Goal: Share content: Share content

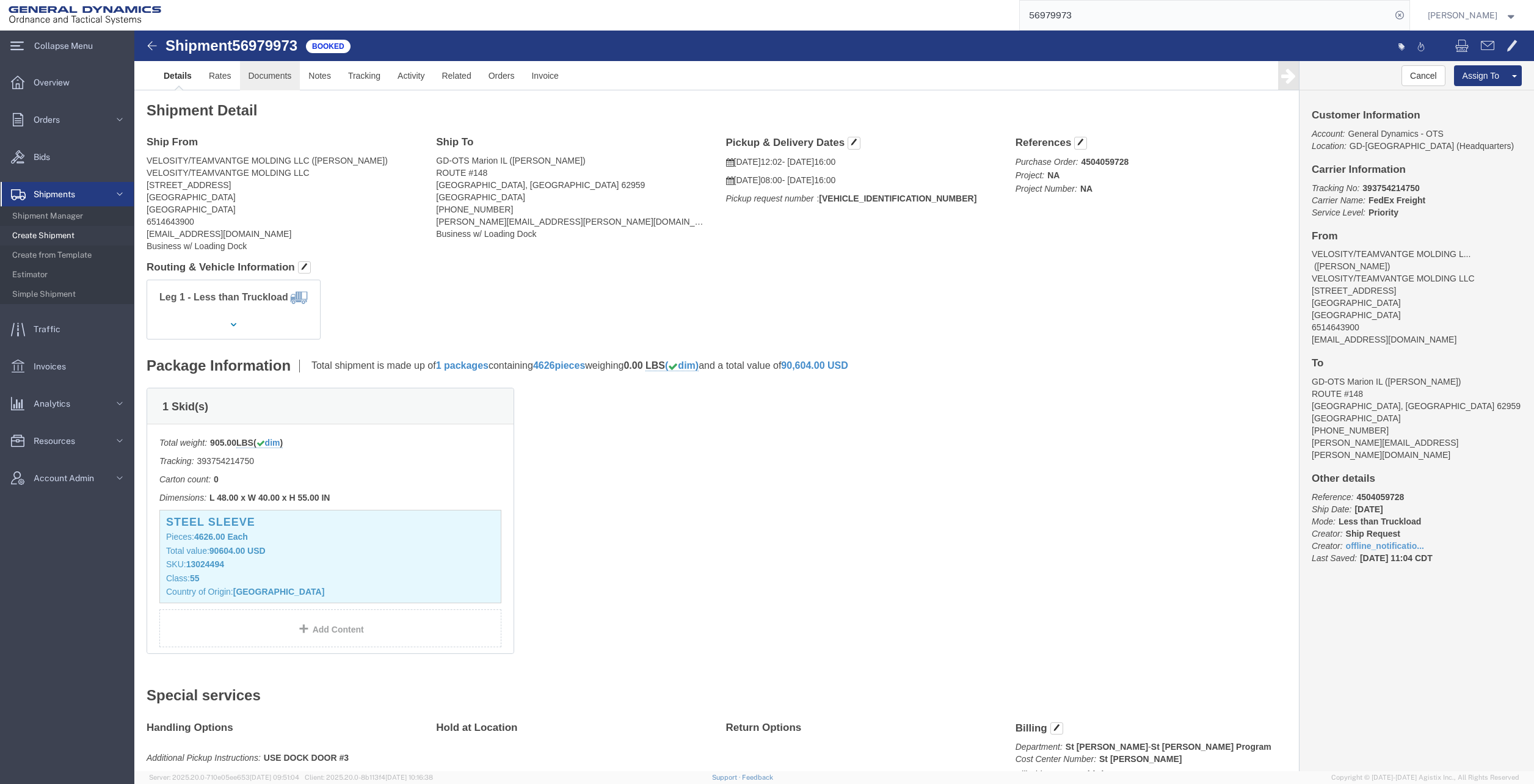
click link "Documents"
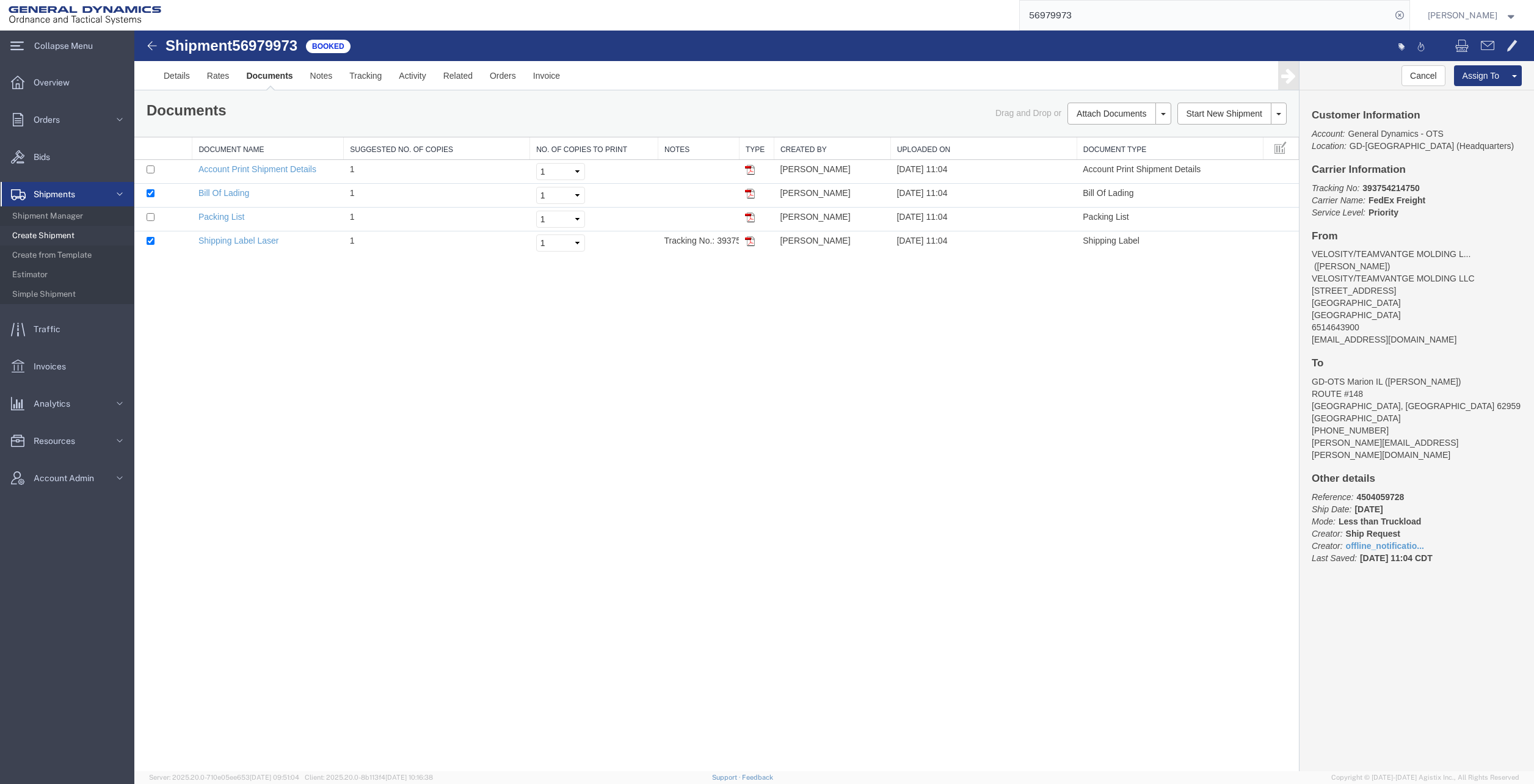
click at [154, 217] on td at bounding box center [163, 220] width 58 height 24
click at [154, 216] on input "checkbox" at bounding box center [151, 217] width 8 height 8
checkbox input "true"
click at [134, 31] on link "Email Documents" at bounding box center [134, 31] width 0 height 0
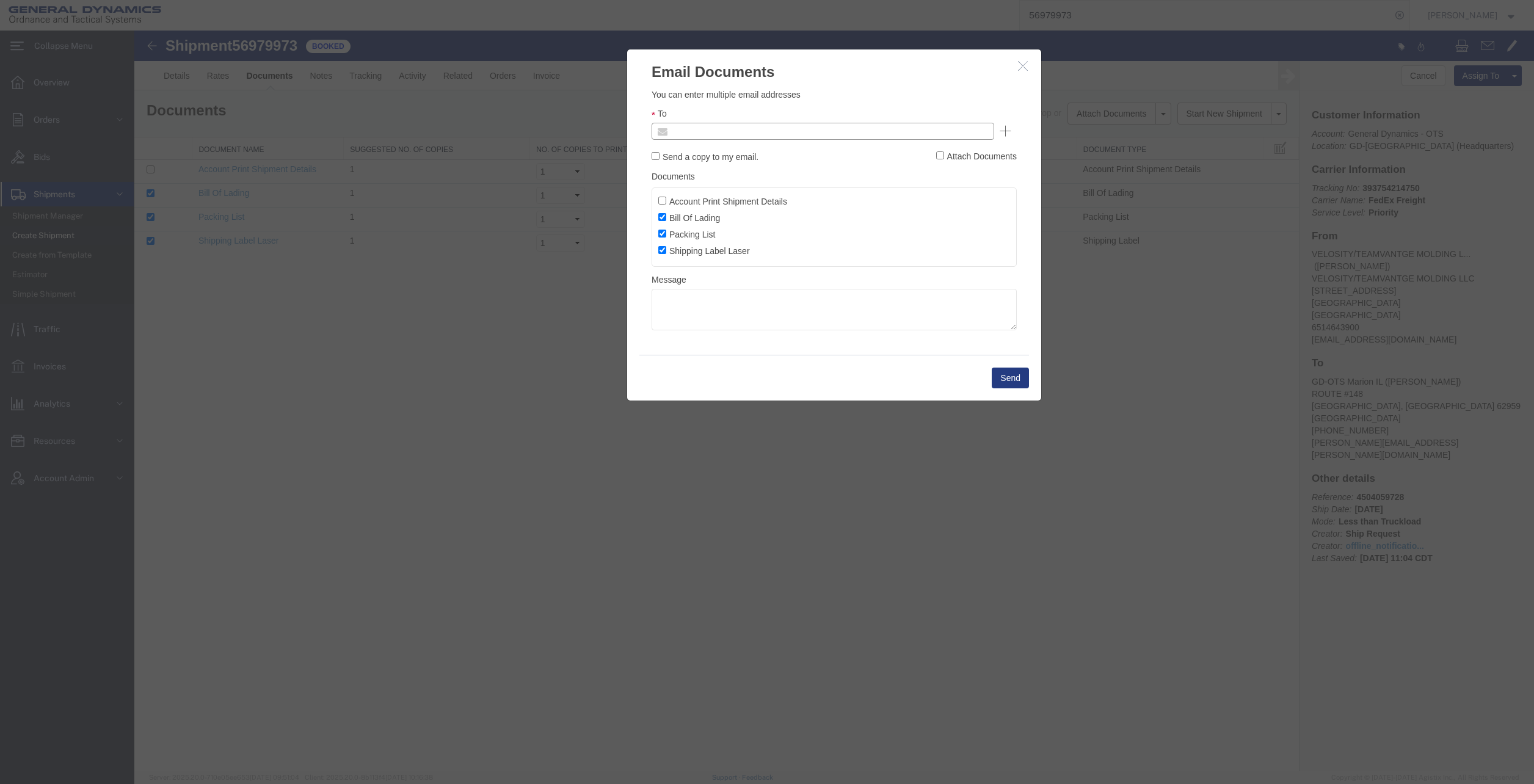
click at [693, 131] on input "text" at bounding box center [740, 131] width 143 height 16
type input "Enter Email Address"
paste input "[PERSON_NAME] <[EMAIL_ADDRESS][DOMAIN_NAME]>"
type input "[PERSON_NAME] <[EMAIL_ADDRESS][DOMAIN_NAME]>"
type input "Enter Email Address"
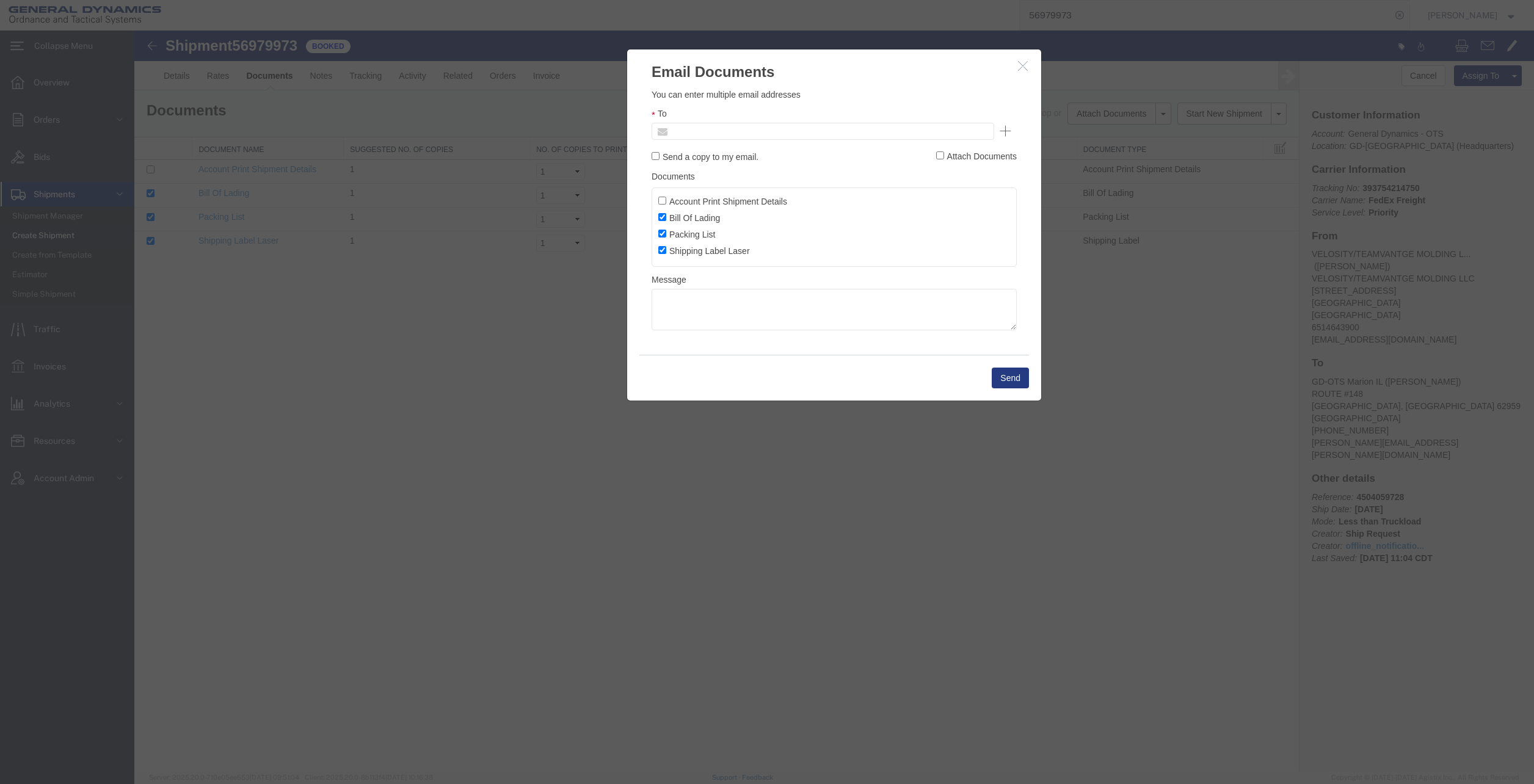
drag, startPoint x: 715, startPoint y: 132, endPoint x: 680, endPoint y: 128, distance: 35.2
click at [679, 128] on input "text" at bounding box center [829, 131] width 322 height 16
paste input "[PERSON_NAME] <[EMAIL_ADDRESS][DOMAIN_NAME]>"
type input "[EMAIL_ADDRESS][DOMAIN_NAME]"
click at [1001, 377] on button "Send" at bounding box center [1009, 378] width 37 height 21
